Goal: Information Seeking & Learning: Learn about a topic

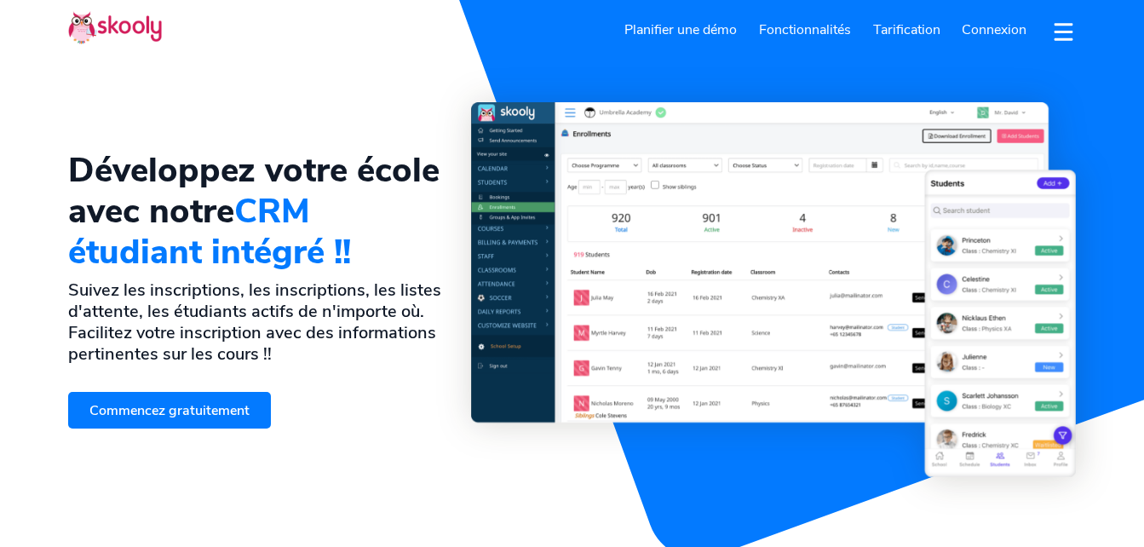
select select "fr"
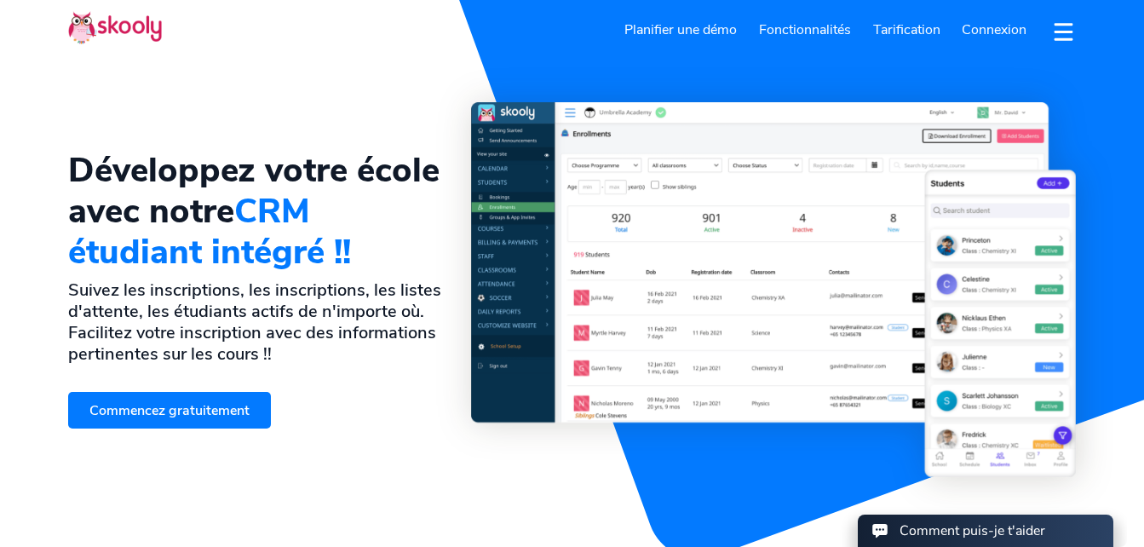
select select "237"
select select "[GEOGRAPHIC_DATA]"
select select "Africa/Douala"
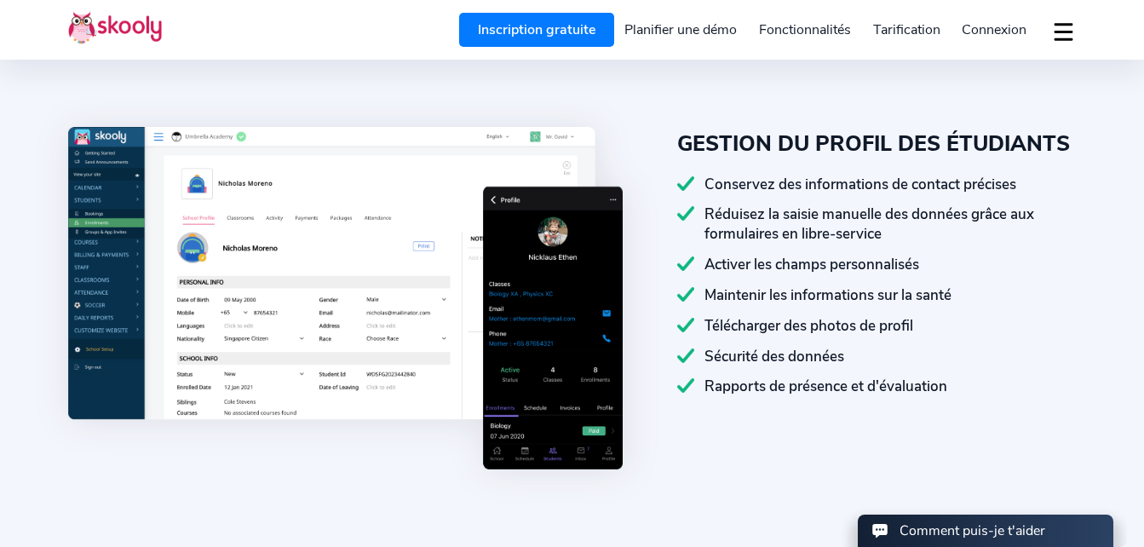
scroll to position [637, 0]
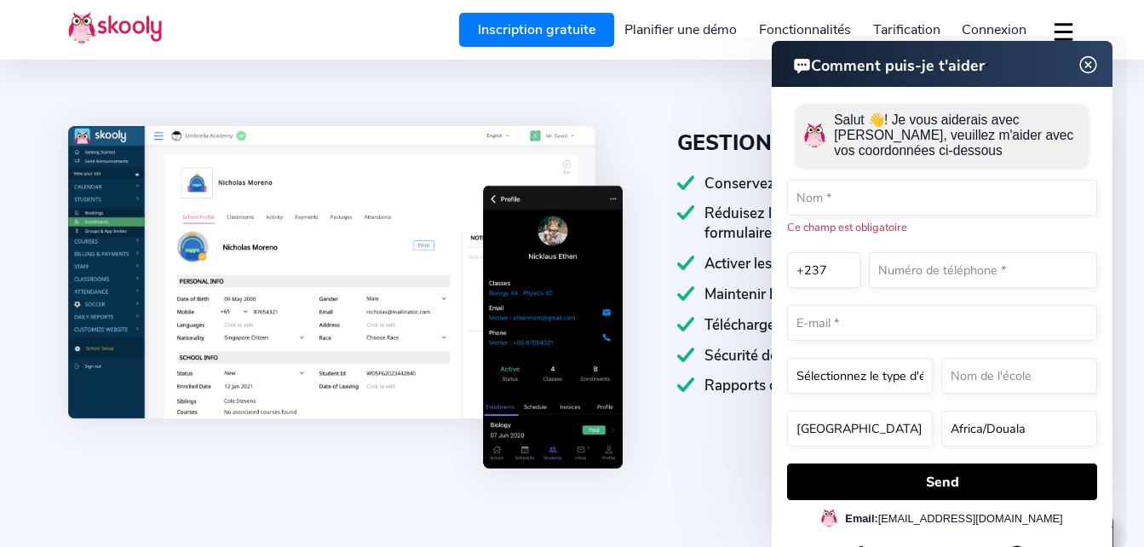
click at [1090, 63] on img at bounding box center [1089, 65] width 32 height 21
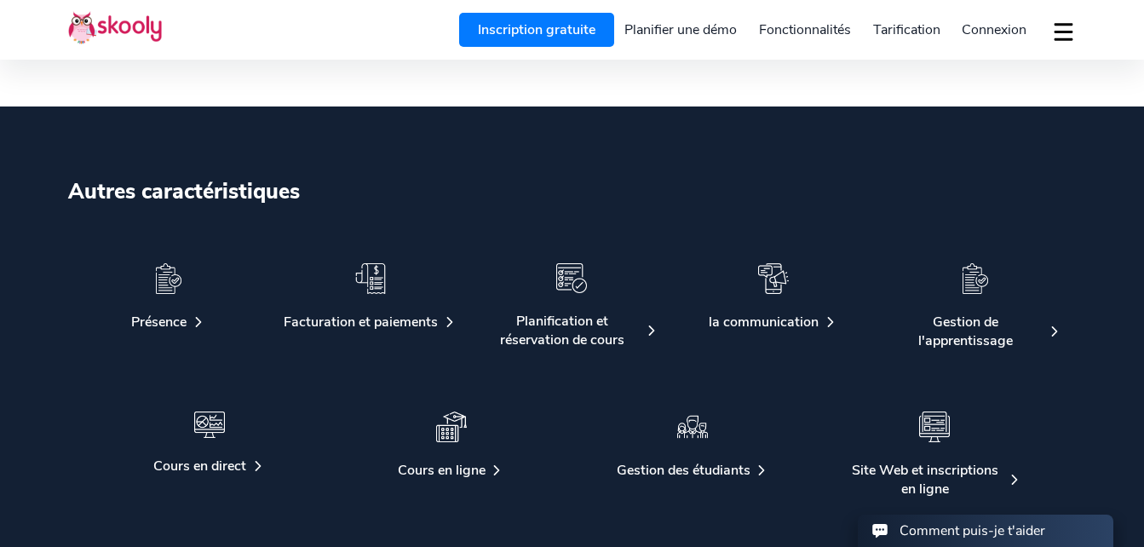
scroll to position [2982, 0]
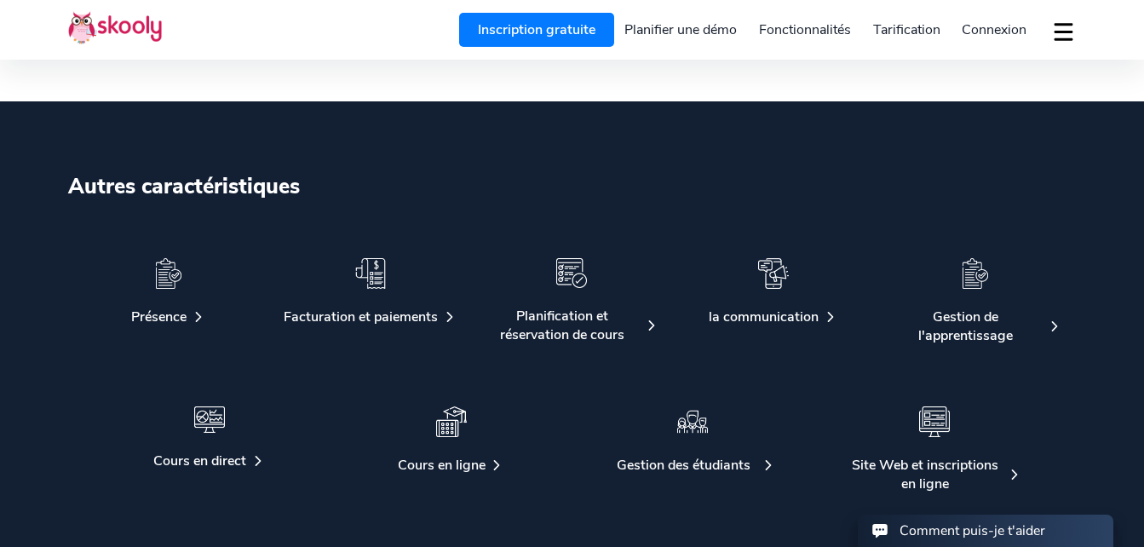
click at [713, 463] on div "Gestion des étudiants" at bounding box center [684, 465] width 134 height 19
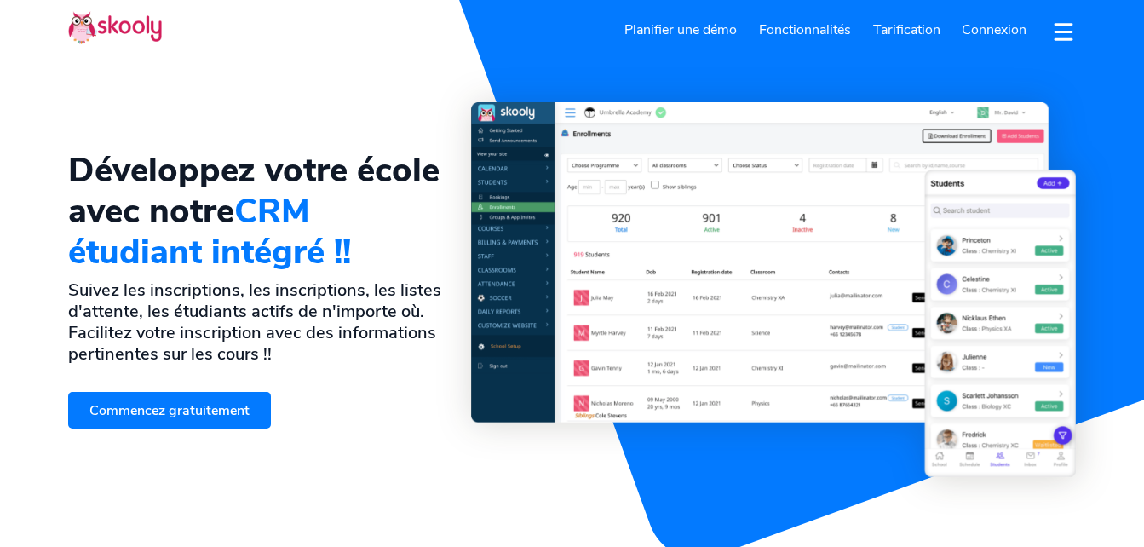
select select "fr"
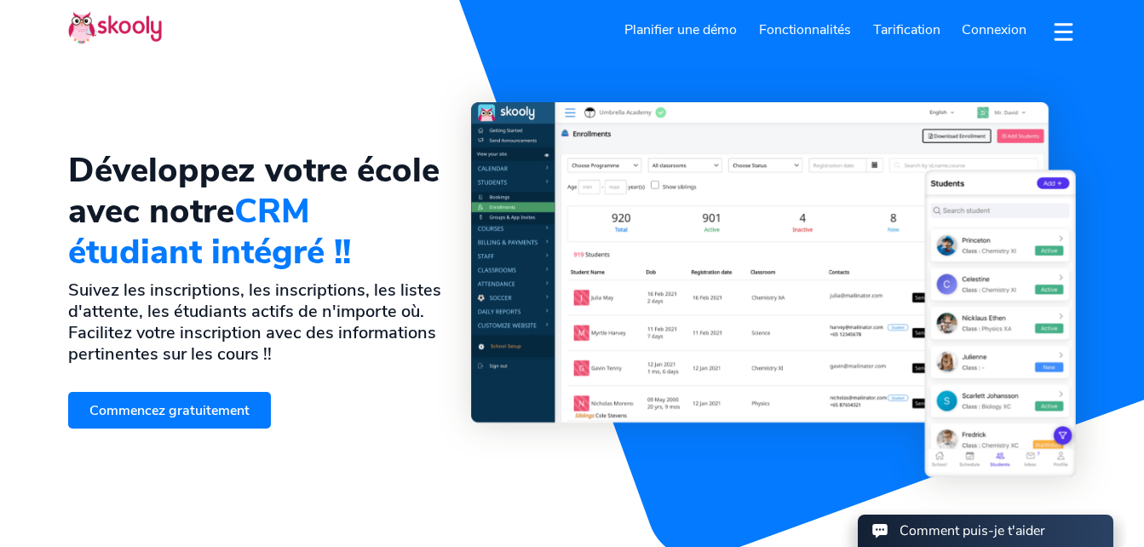
select select "237"
select select "[GEOGRAPHIC_DATA]"
select select "Africa/Douala"
